Goal: Task Accomplishment & Management: Use online tool/utility

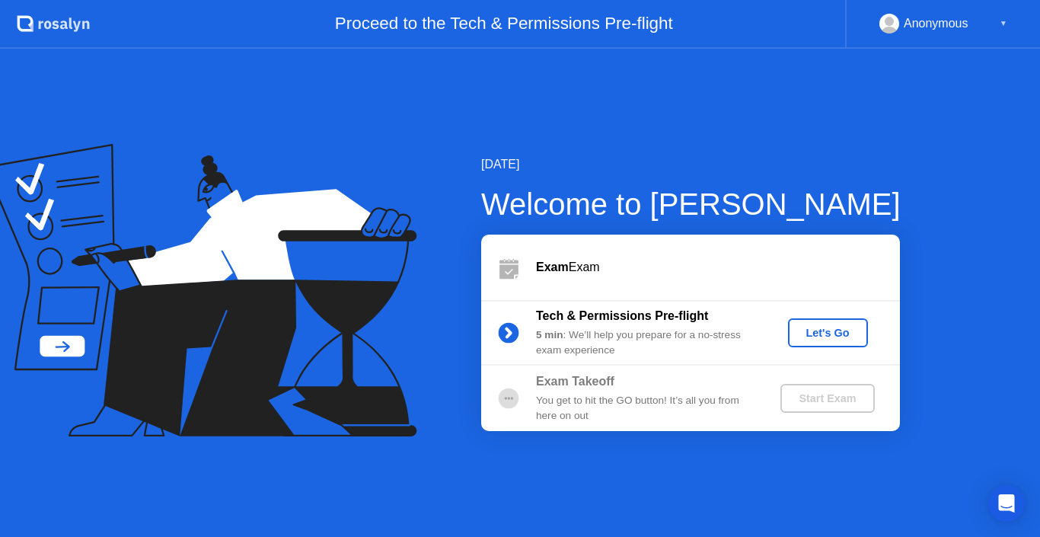
click at [810, 330] on div "Let's Go" at bounding box center [828, 333] width 68 height 12
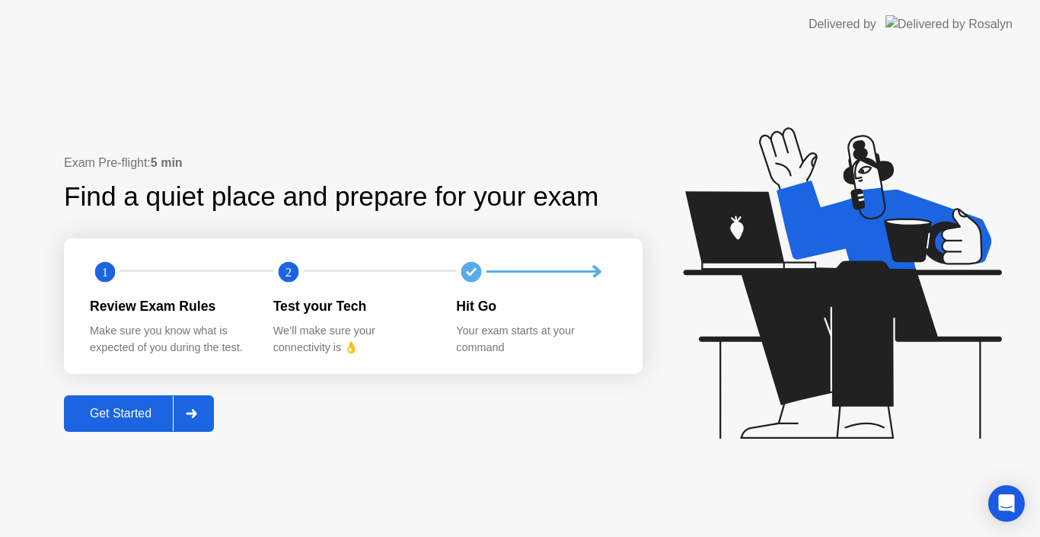
click at [155, 406] on div "Get Started" at bounding box center [120, 413] width 104 height 14
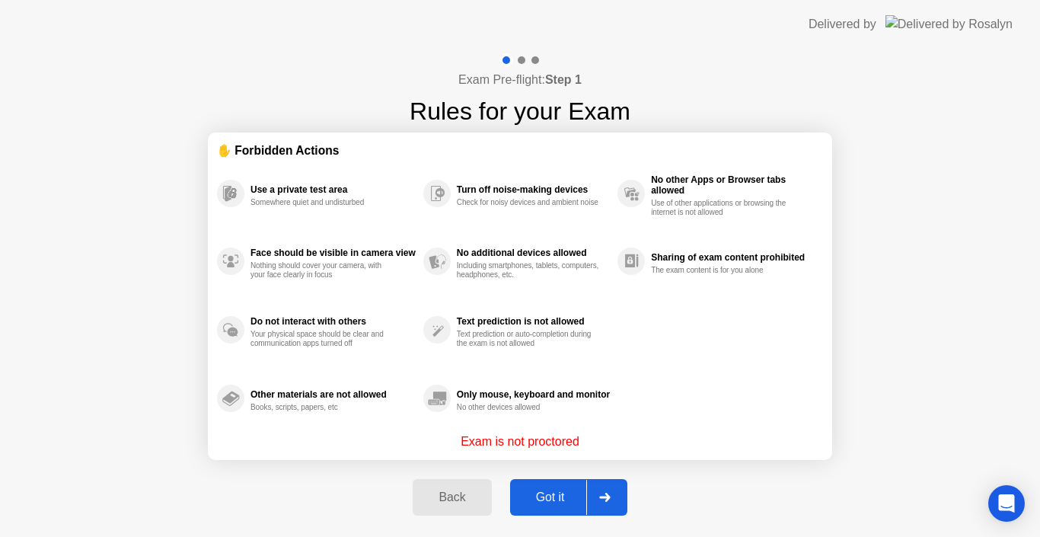
click at [532, 490] on div "Got it" at bounding box center [551, 497] width 72 height 14
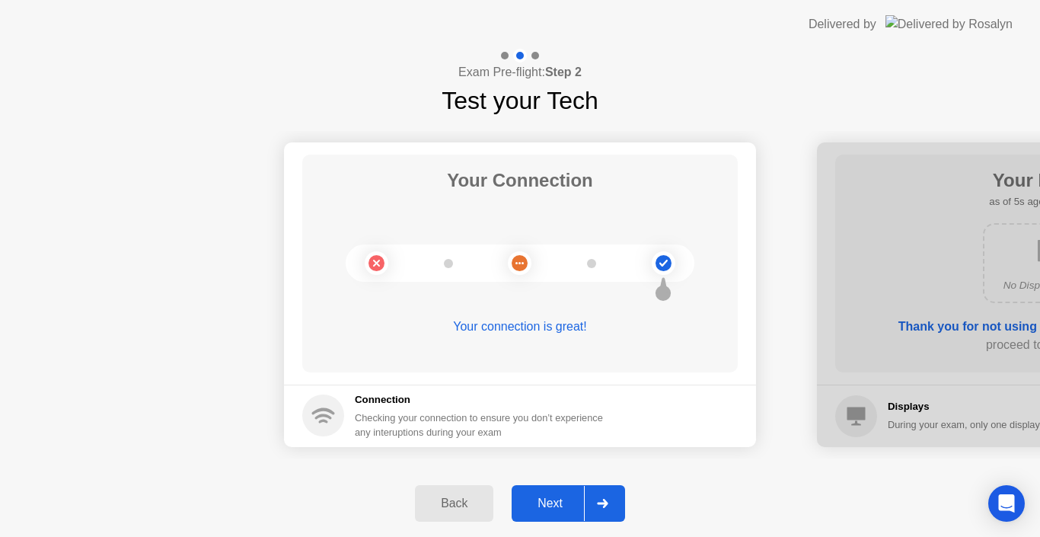
click at [560, 514] on button "Next" at bounding box center [567, 503] width 113 height 37
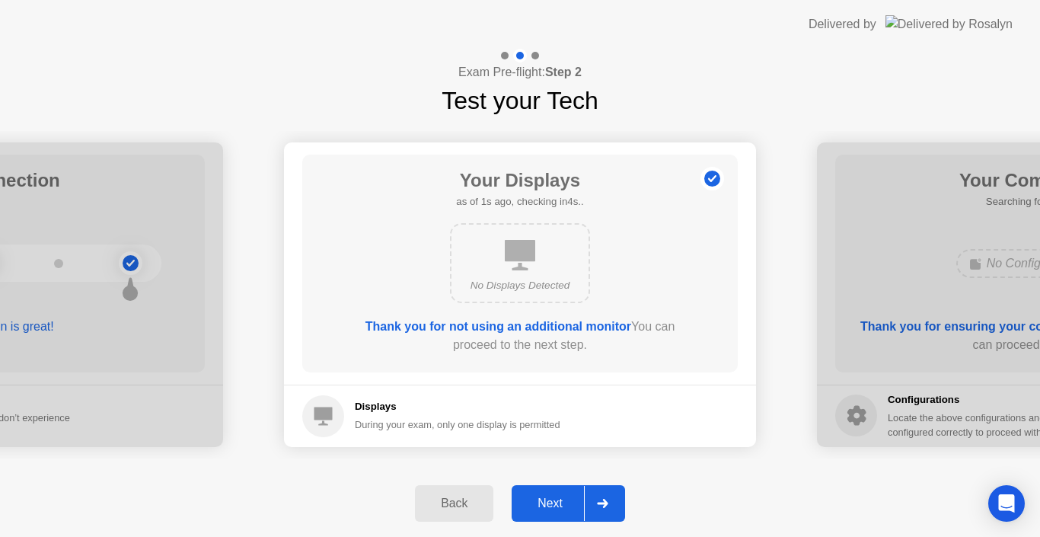
click at [559, 509] on div "Next" at bounding box center [550, 503] width 68 height 14
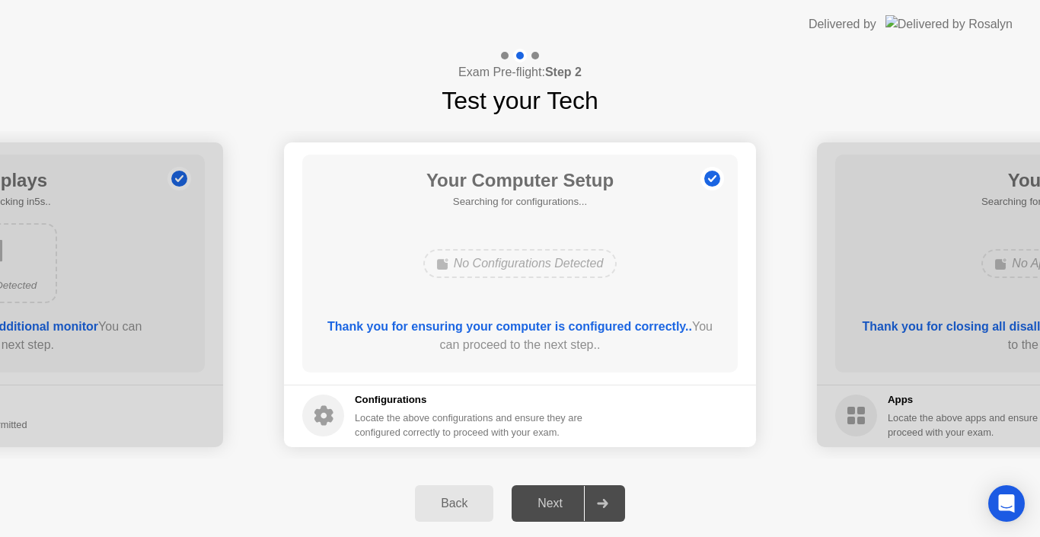
click at [693, 481] on div "Back Next" at bounding box center [520, 503] width 1040 height 67
click at [548, 498] on div "Next" at bounding box center [550, 503] width 68 height 14
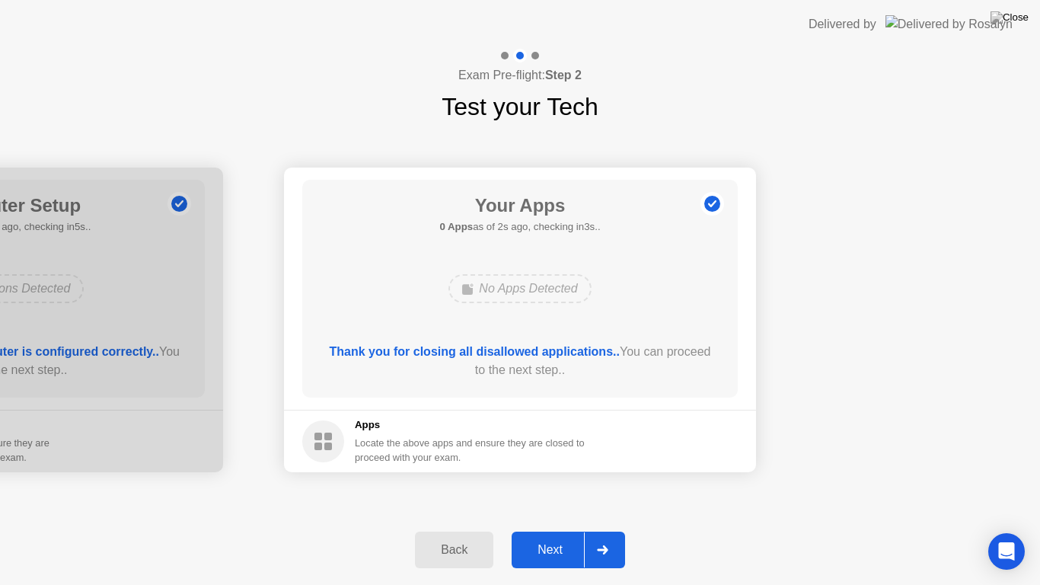
click at [559, 536] on button "Next" at bounding box center [567, 549] width 113 height 37
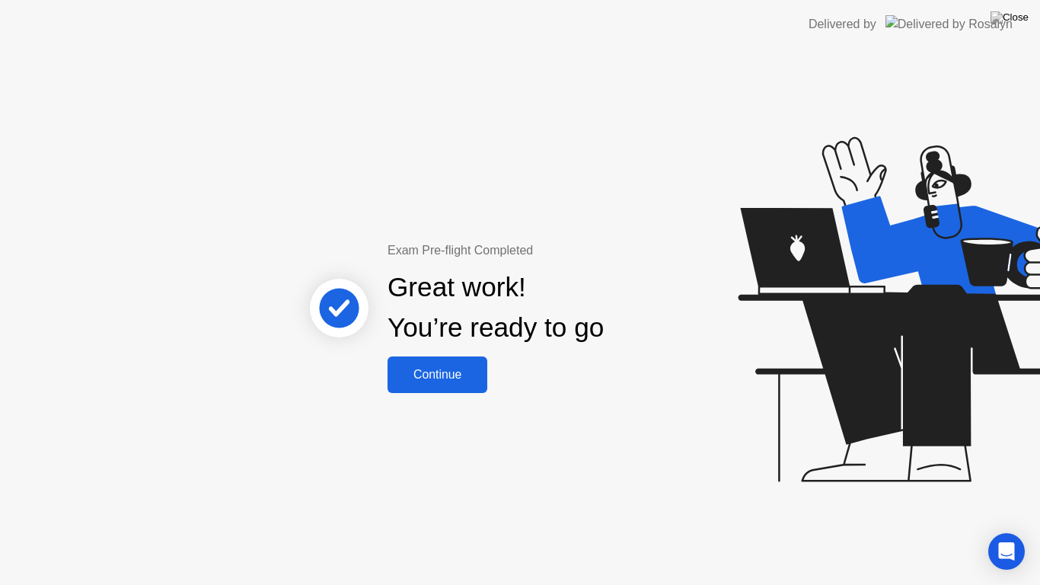
click at [464, 381] on div "Continue" at bounding box center [437, 375] width 91 height 14
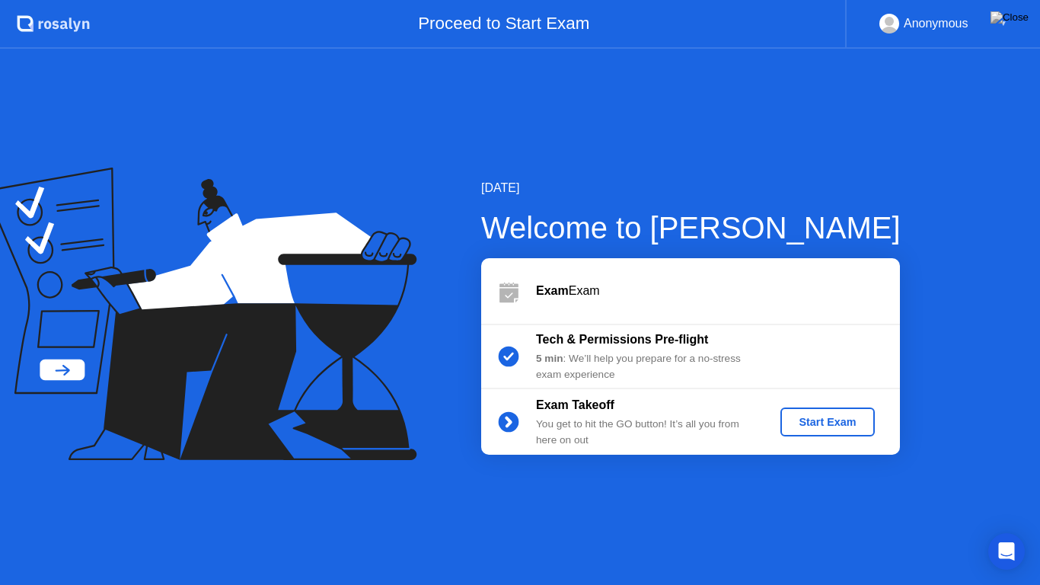
click at [804, 421] on div "Start Exam" at bounding box center [826, 422] width 81 height 12
